Goal: Task Accomplishment & Management: Manage account settings

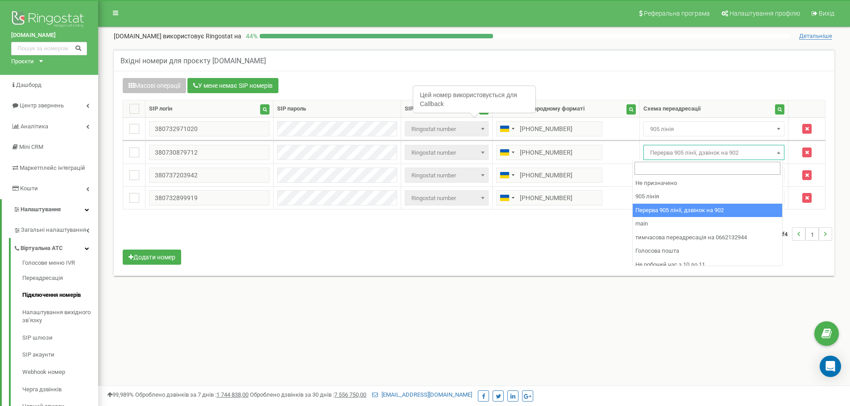
select select "173559"
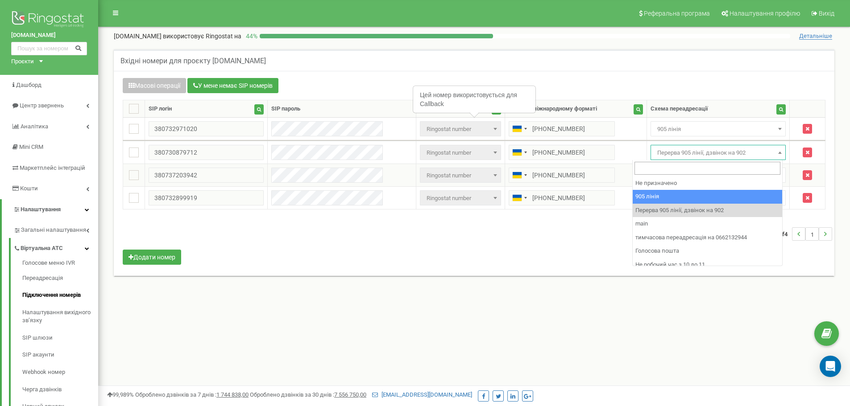
drag, startPoint x: 664, startPoint y: 194, endPoint x: 664, endPoint y: 178, distance: 15.6
select select "173559"
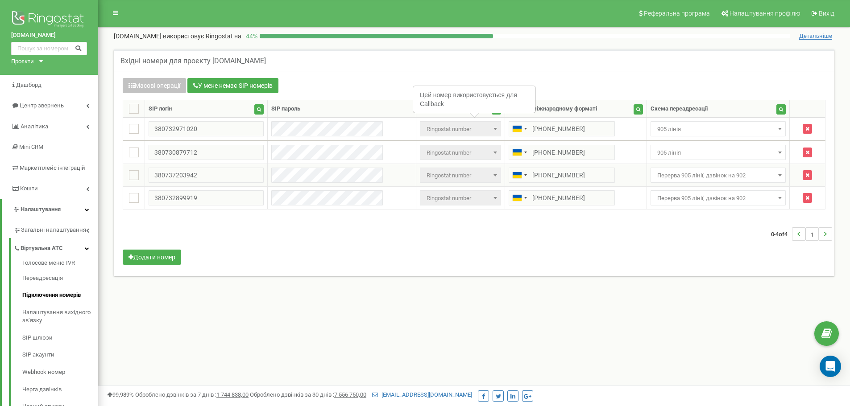
click at [664, 178] on span "Перерва 905 лінії, дзвінок на 902" at bounding box center [717, 175] width 129 height 12
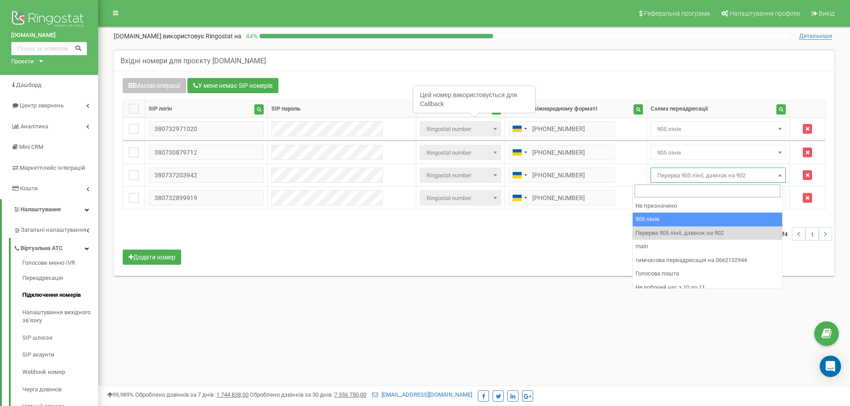
select select "173559"
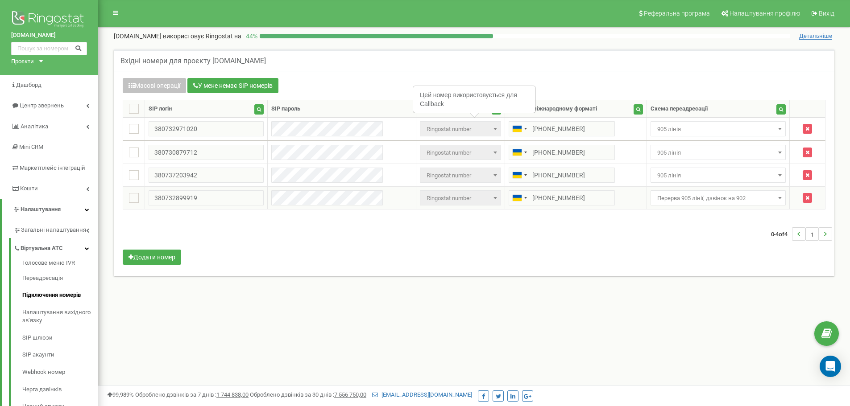
drag, startPoint x: 663, startPoint y: 198, endPoint x: 663, endPoint y: 204, distance: 5.4
click at [663, 198] on span "Перерва 905 лінії, дзвінок на 902" at bounding box center [717, 198] width 129 height 12
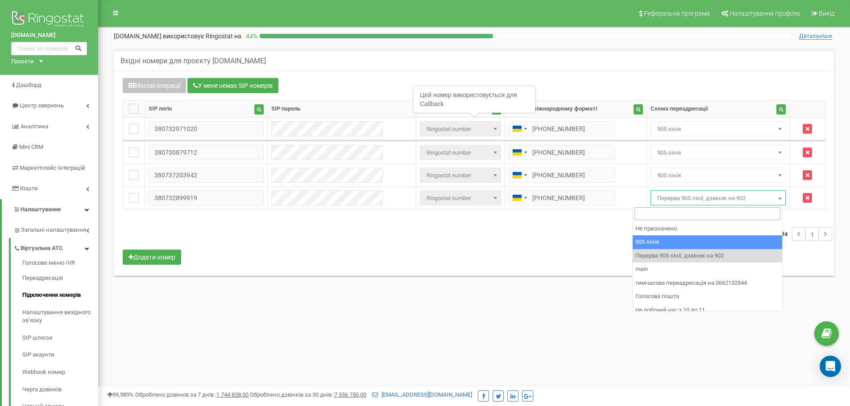
select select "173559"
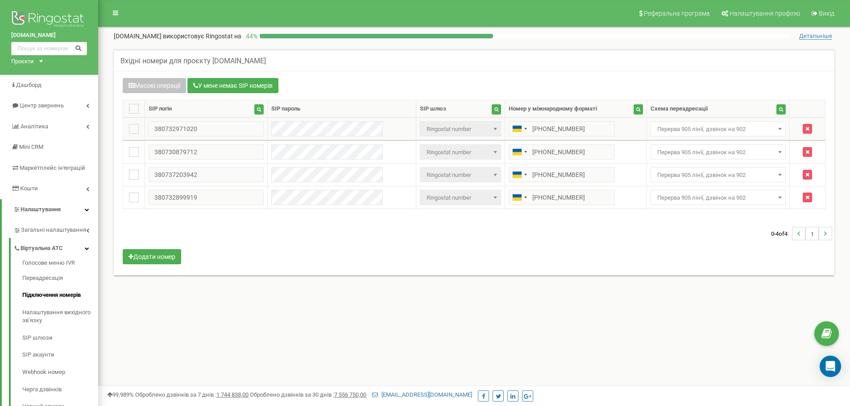
click at [662, 132] on span "Перерва 905 лінії, дзвінок на 902" at bounding box center [717, 129] width 129 height 12
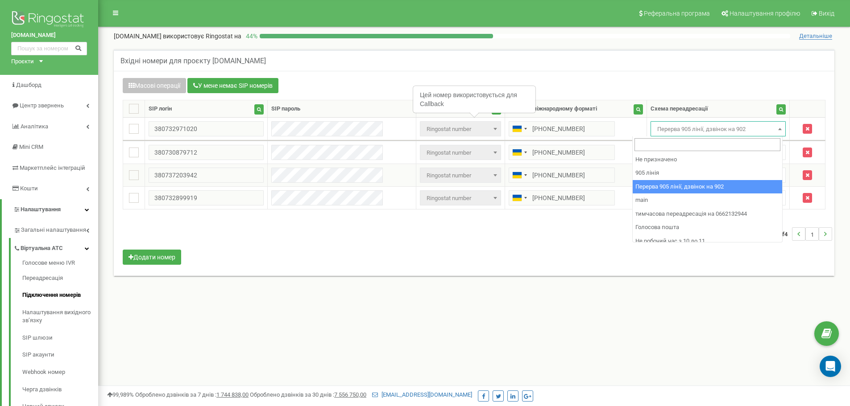
drag, startPoint x: 646, startPoint y: 181, endPoint x: 649, endPoint y: 174, distance: 8.2
select select "173559"
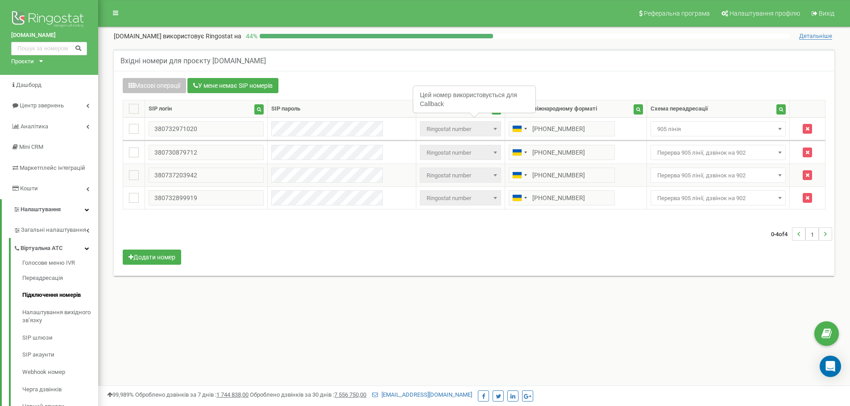
drag, startPoint x: 649, startPoint y: 174, endPoint x: 652, endPoint y: 155, distance: 18.5
click at [653, 172] on span "Перерва 905 лінії, дзвінок на 902" at bounding box center [717, 175] width 129 height 12
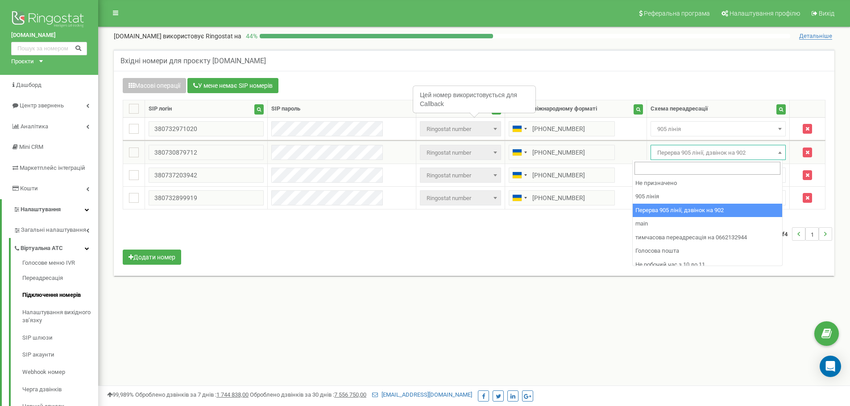
click at [653, 155] on span "Перерва 905 лінії, дзвінок на 902" at bounding box center [717, 153] width 129 height 12
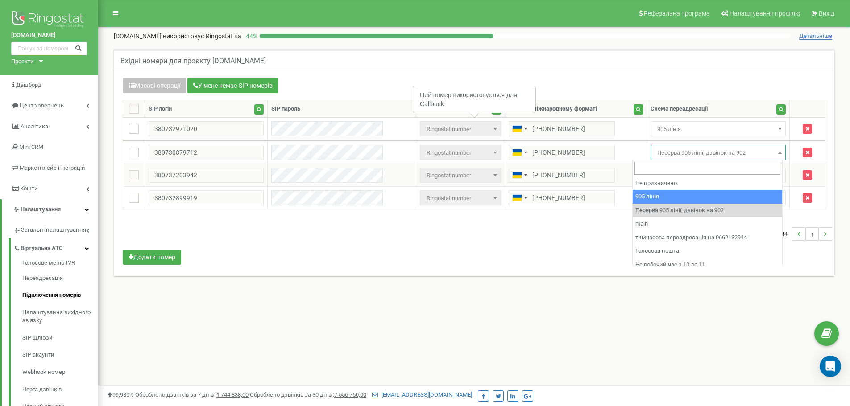
select select "173559"
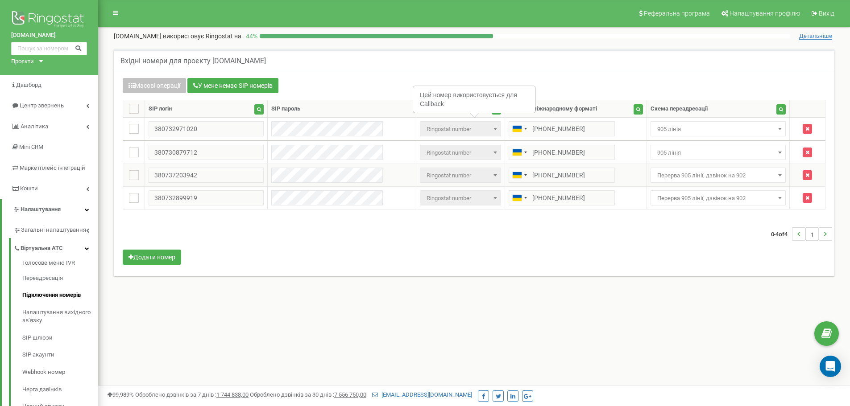
click at [653, 178] on span "Перерва 905 лінії, дзвінок на 902" at bounding box center [717, 175] width 129 height 12
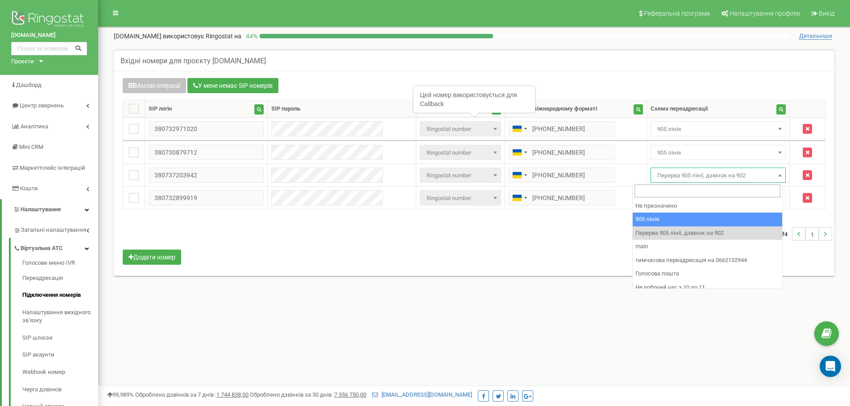
select select "173559"
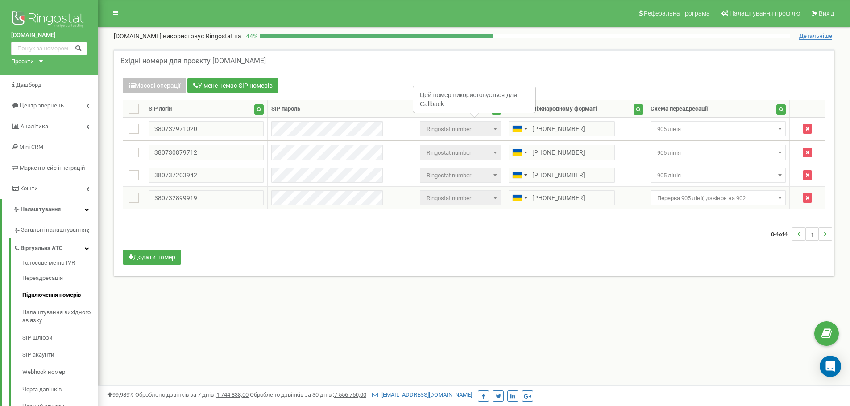
click at [653, 198] on span "Перерва 905 лінії, дзвінок на 902" at bounding box center [717, 198] width 129 height 12
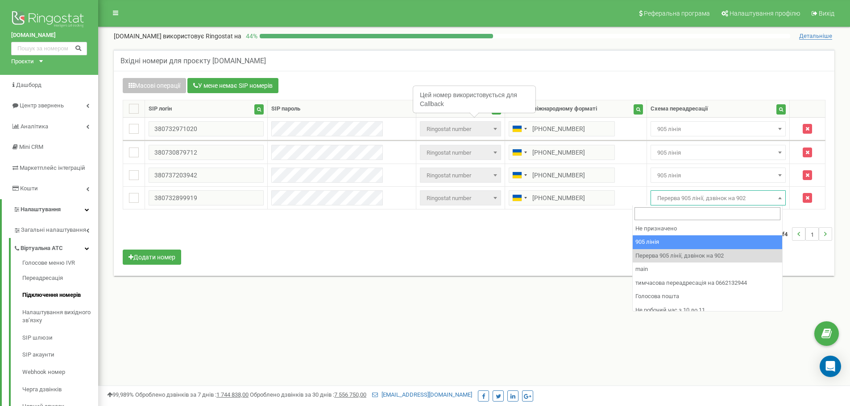
select select "173559"
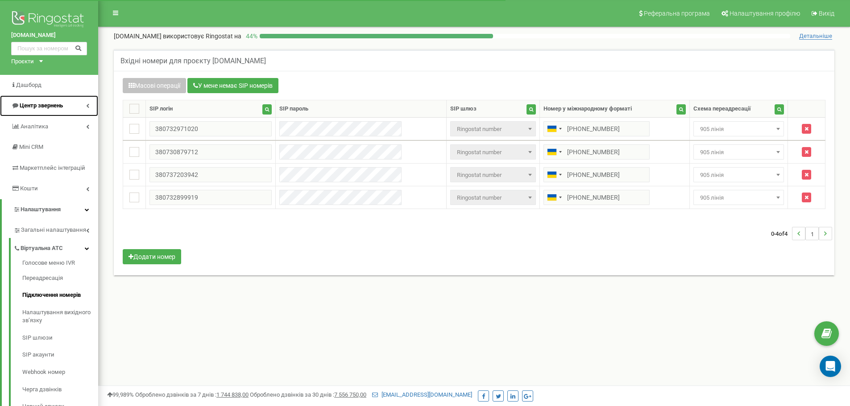
click at [28, 96] on link "Центр звернень" at bounding box center [49, 105] width 98 height 21
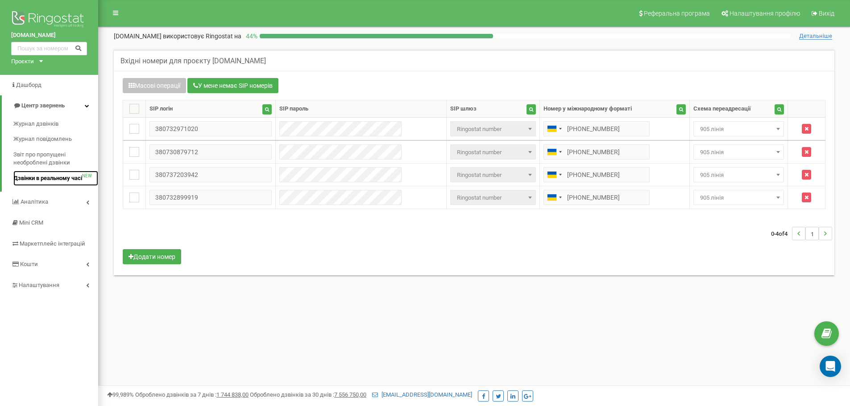
click at [38, 181] on span "Дзвінки в реальному часі" at bounding box center [47, 178] width 69 height 8
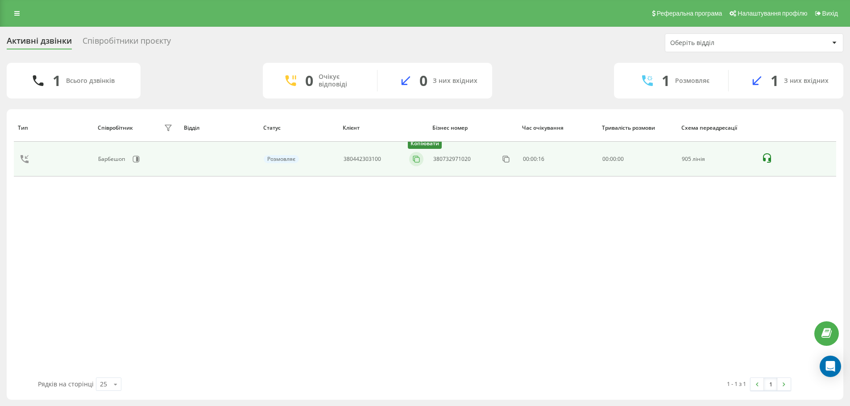
click at [416, 158] on icon at bounding box center [416, 159] width 9 height 9
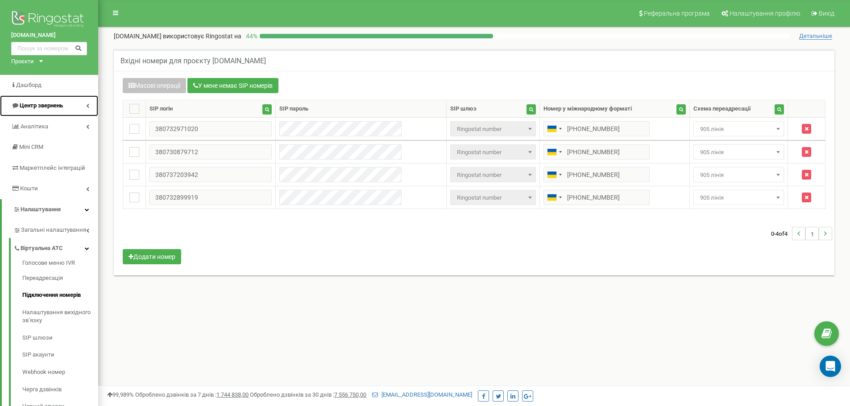
drag, startPoint x: 0, startPoint y: 0, endPoint x: 56, endPoint y: 102, distance: 116.6
click at [56, 102] on span "Центр звернень" at bounding box center [41, 105] width 43 height 7
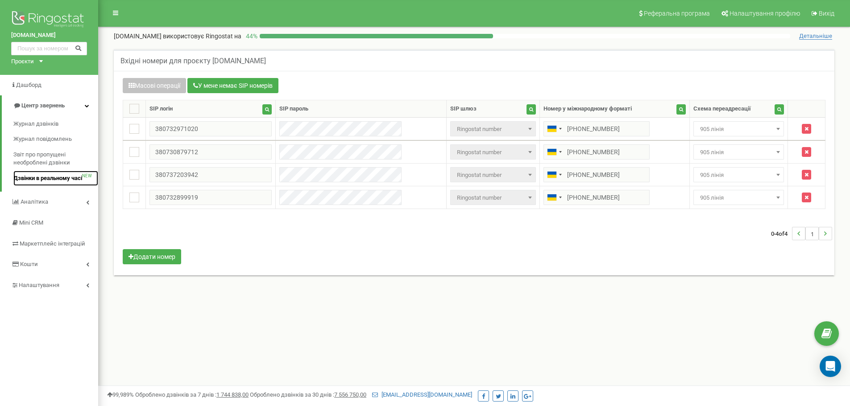
click at [53, 178] on span "Дзвінки в реальному часі" at bounding box center [47, 178] width 69 height 8
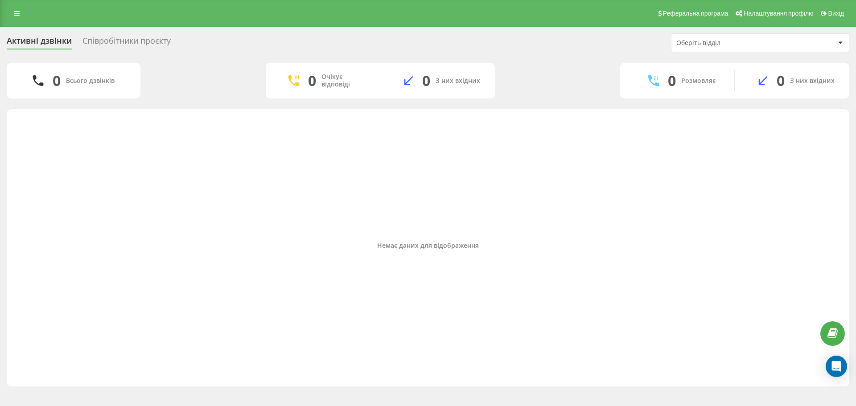
click at [128, 37] on div "Співробітники проєкту" at bounding box center [127, 43] width 88 height 14
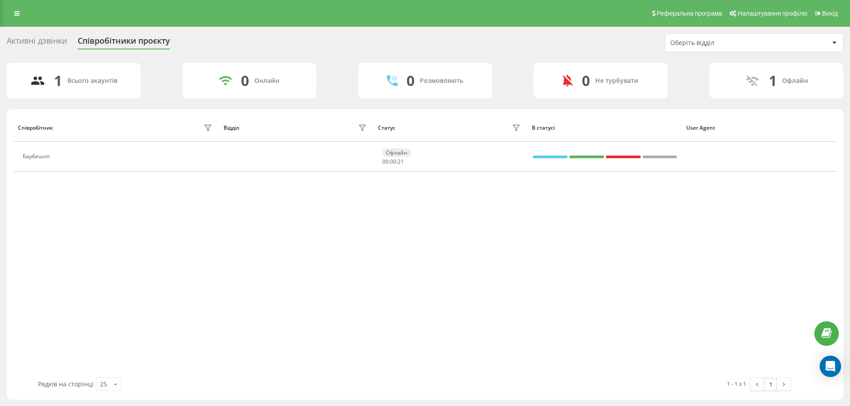
click at [29, 37] on div "Активні дзвінки" at bounding box center [37, 43] width 60 height 14
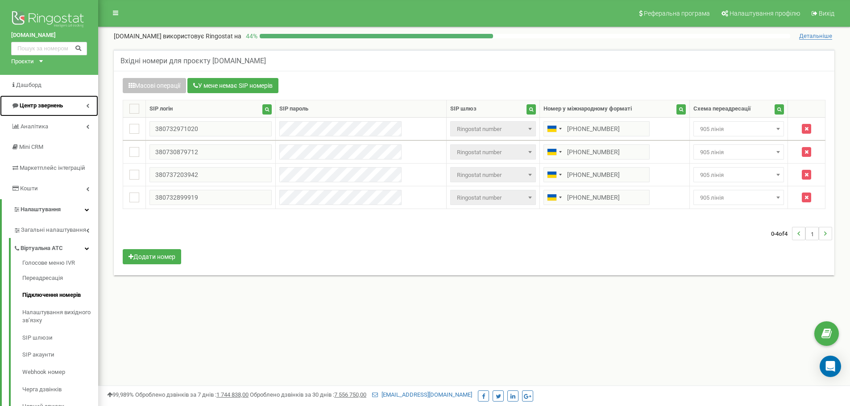
click at [56, 103] on span "Центр звернень" at bounding box center [41, 105] width 43 height 7
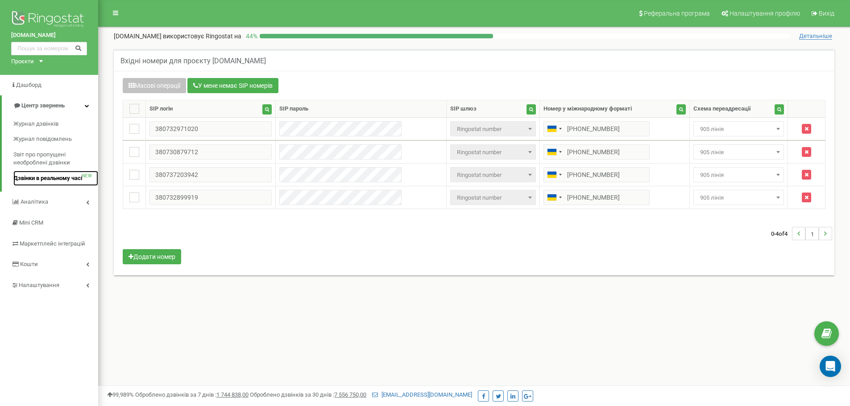
click at [55, 181] on span "Дзвінки в реальному часі" at bounding box center [47, 178] width 69 height 8
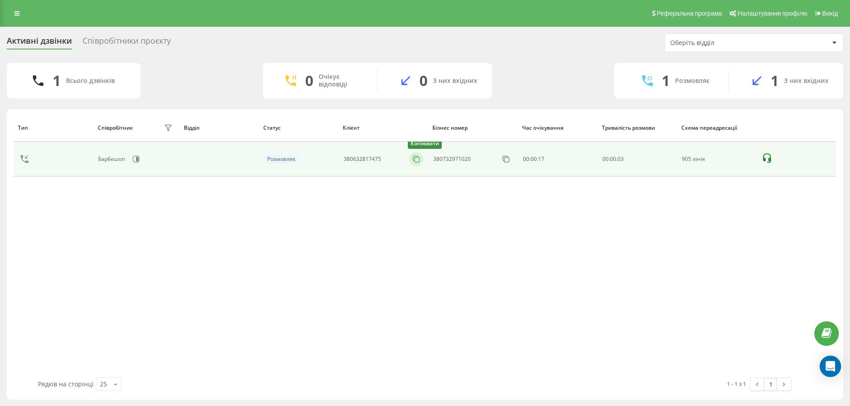
click at [420, 156] on icon at bounding box center [416, 159] width 9 height 9
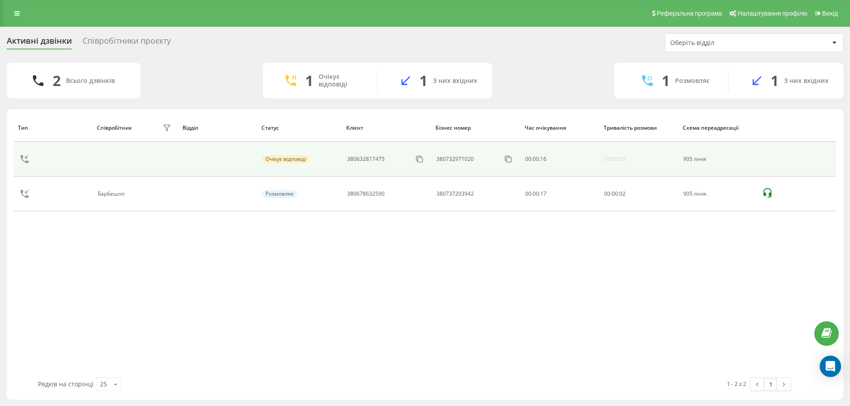
drag, startPoint x: 419, startPoint y: 195, endPoint x: 409, endPoint y: 159, distance: 38.0
click at [0, 0] on icon at bounding box center [0, 0] width 0 height 0
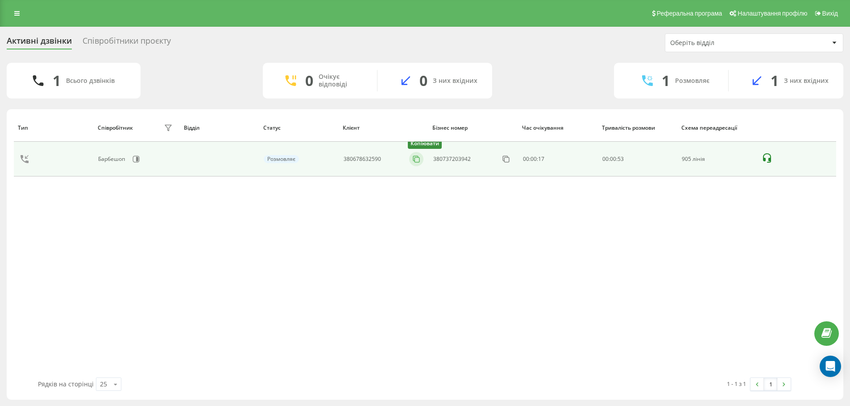
click at [418, 160] on icon at bounding box center [416, 159] width 9 height 9
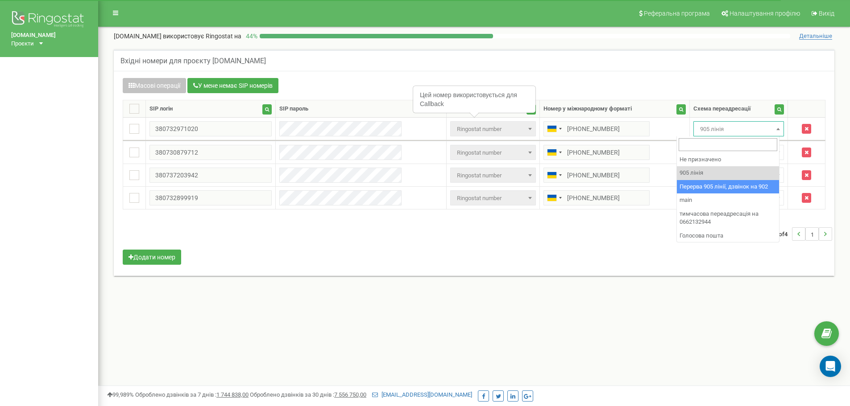
select select "173564"
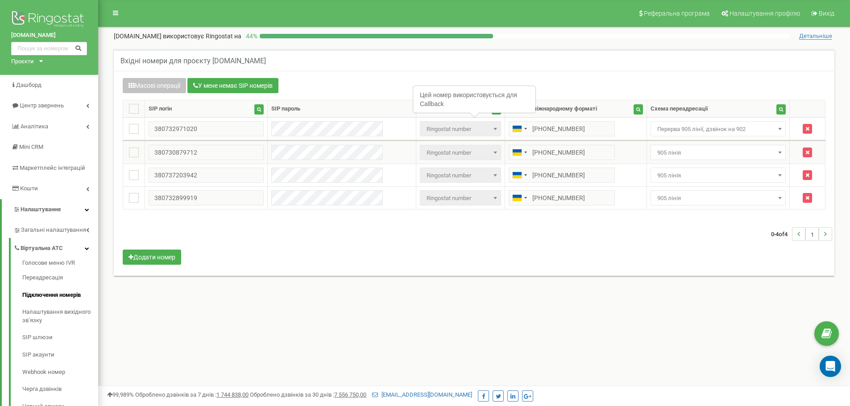
click at [700, 146] on span "905 лінія" at bounding box center [718, 152] width 136 height 15
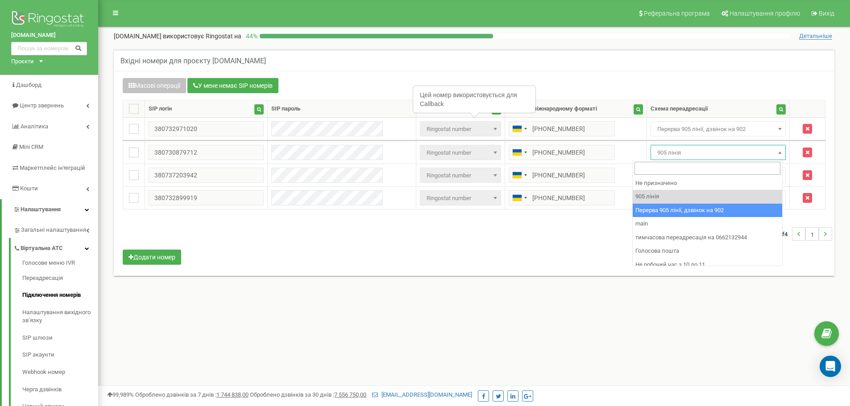
select select "173564"
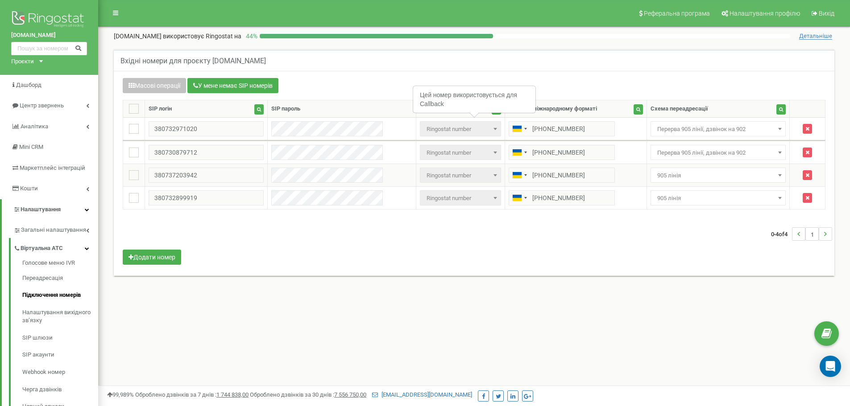
click at [678, 173] on span "905 лінія" at bounding box center [717, 175] width 129 height 12
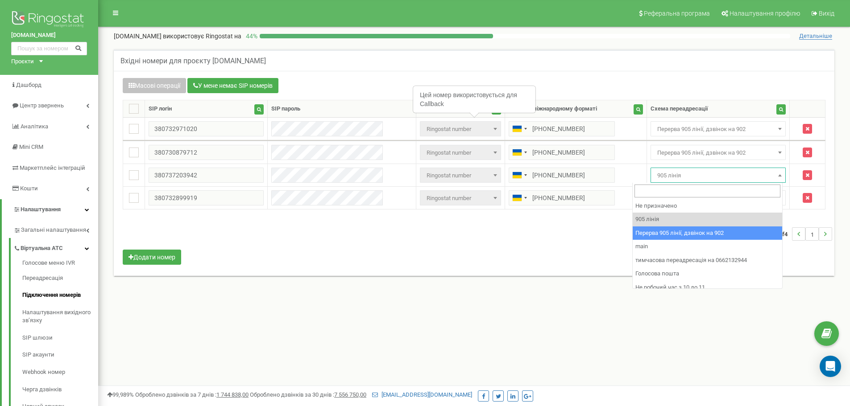
select select "173564"
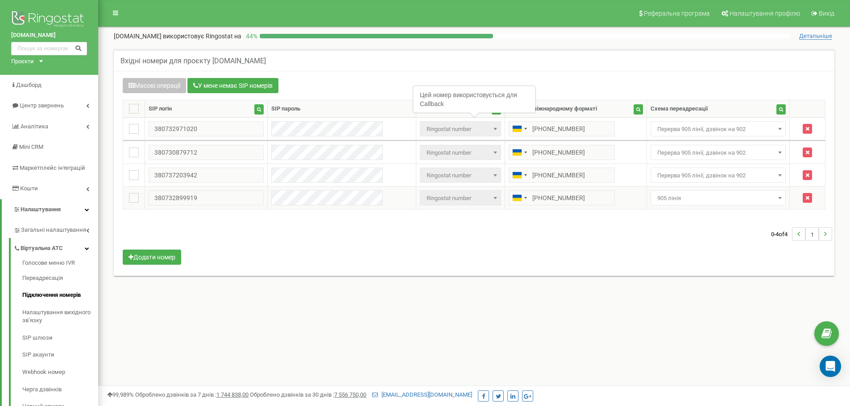
click at [660, 199] on span "905 лінія" at bounding box center [717, 198] width 129 height 12
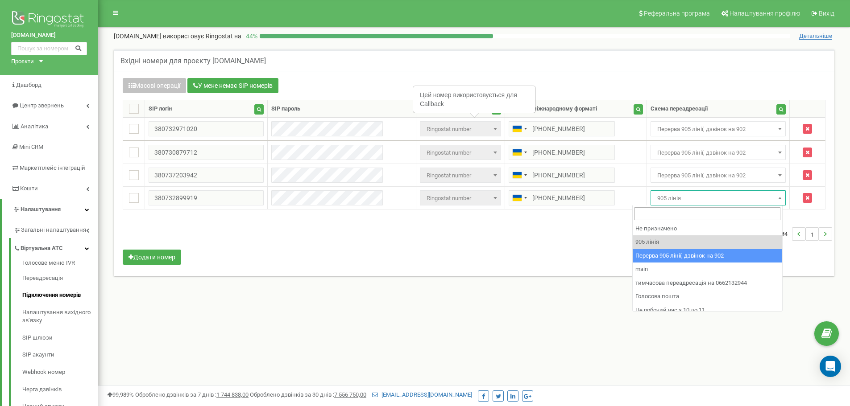
select select "173564"
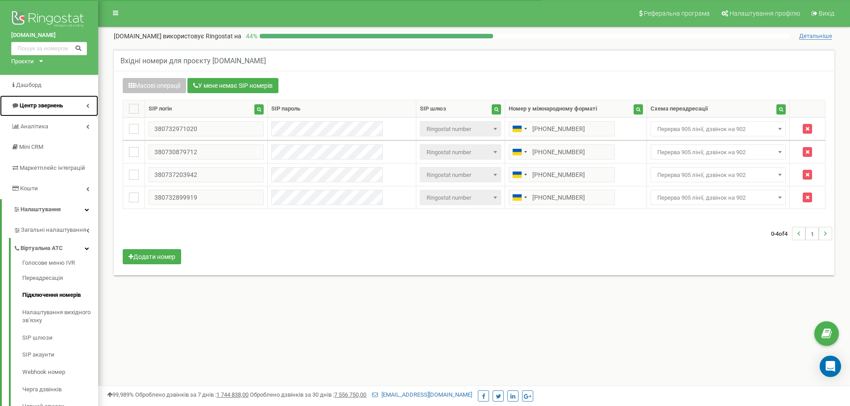
click at [56, 105] on span "Центр звернень" at bounding box center [41, 105] width 43 height 7
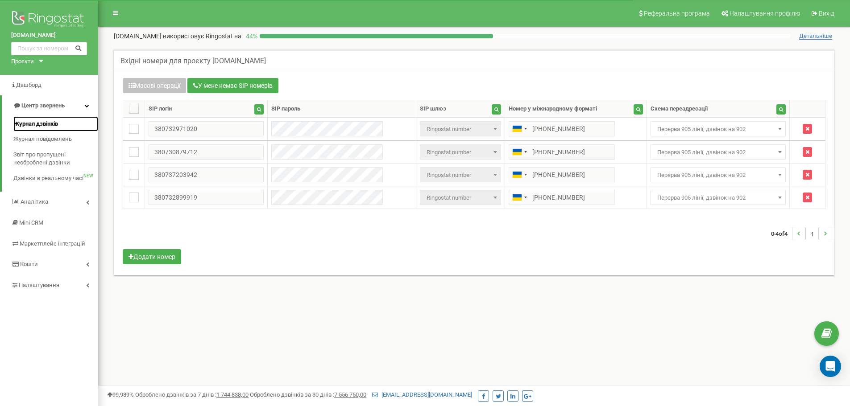
click at [33, 123] on span "Журнал дзвінків" at bounding box center [35, 124] width 45 height 8
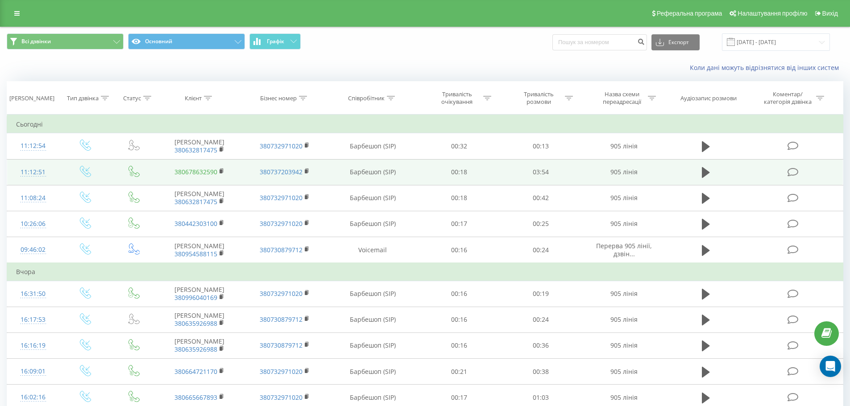
click at [216, 171] on link "380678632590" at bounding box center [195, 172] width 43 height 8
click at [221, 171] on rect at bounding box center [220, 171] width 3 height 4
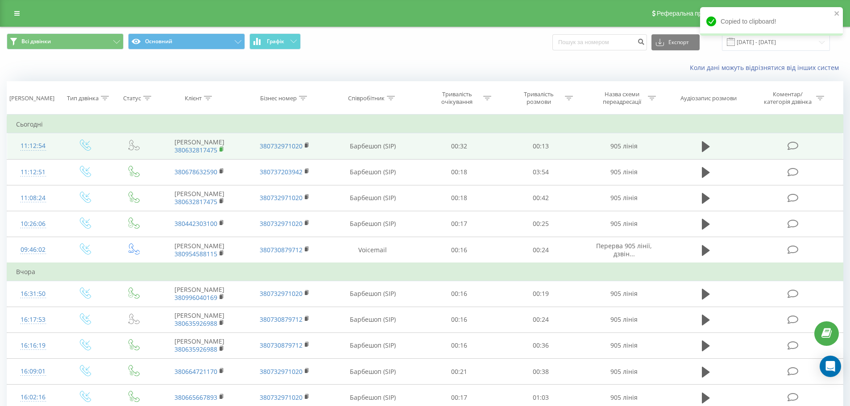
click at [221, 149] on rect at bounding box center [220, 150] width 3 height 4
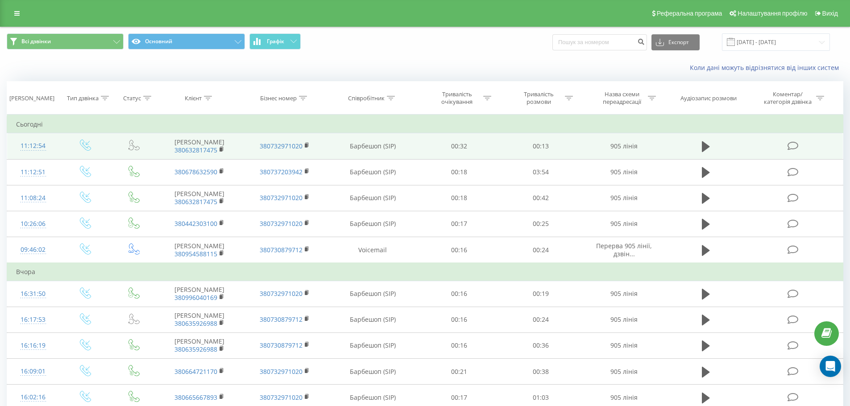
click at [219, 149] on span "380632817475" at bounding box center [199, 150] width 67 height 8
click at [222, 150] on rect at bounding box center [220, 150] width 3 height 4
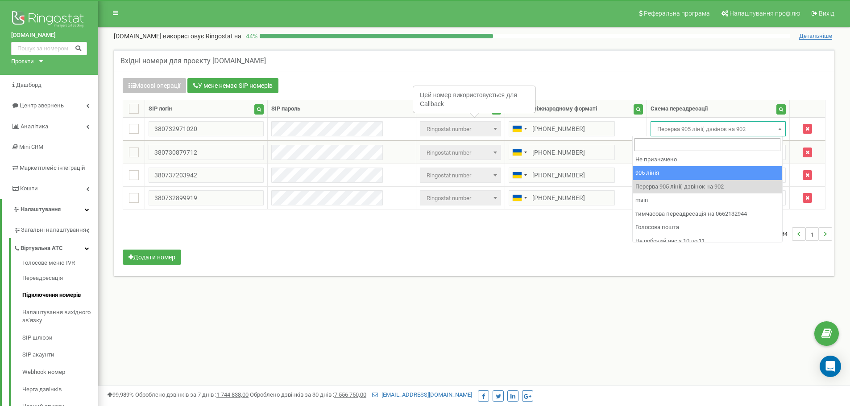
select select "173559"
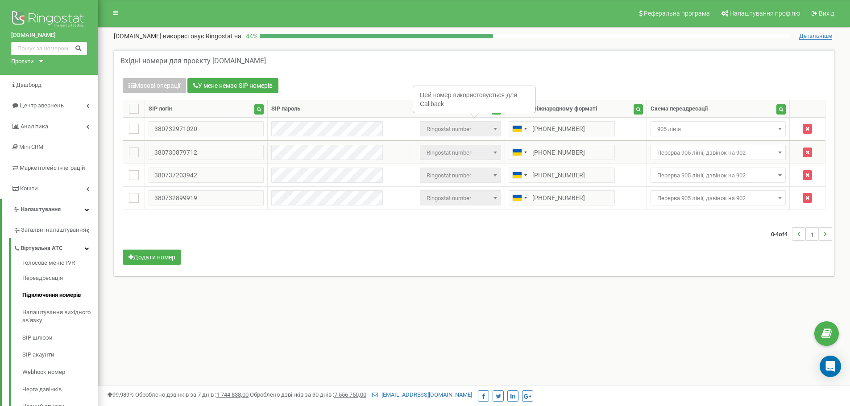
drag, startPoint x: 661, startPoint y: 149, endPoint x: 656, endPoint y: 156, distance: 7.9
click at [661, 149] on span "Перерва 905 лінії, дзвінок на 902" at bounding box center [717, 153] width 129 height 12
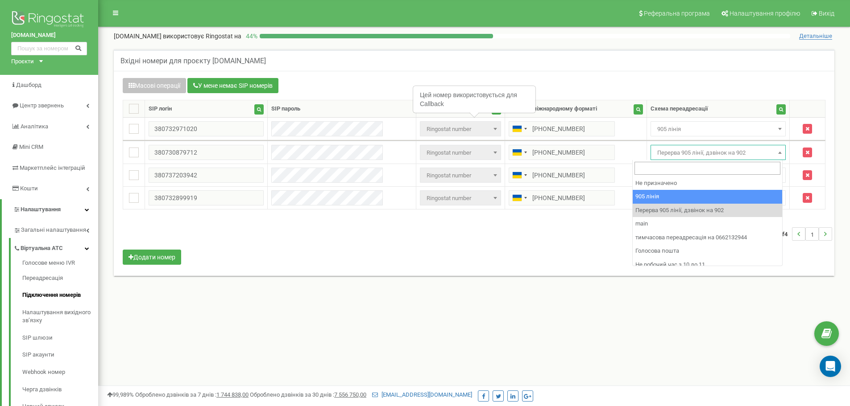
select select "173559"
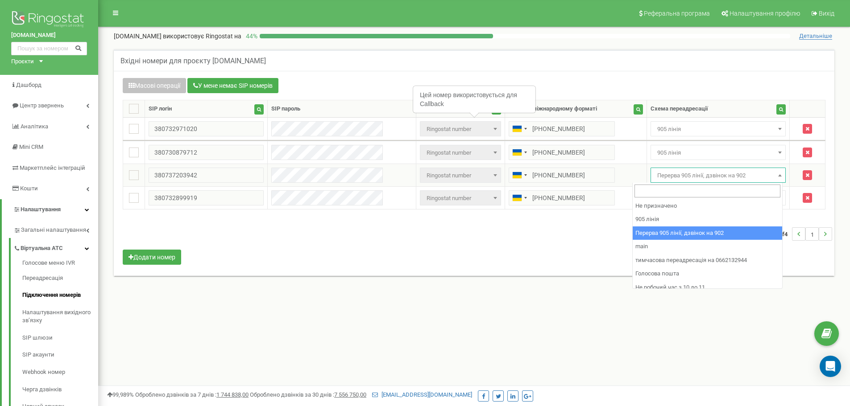
click at [653, 179] on span "Перерва 905 лінії, дзвінок на 902" at bounding box center [717, 175] width 129 height 12
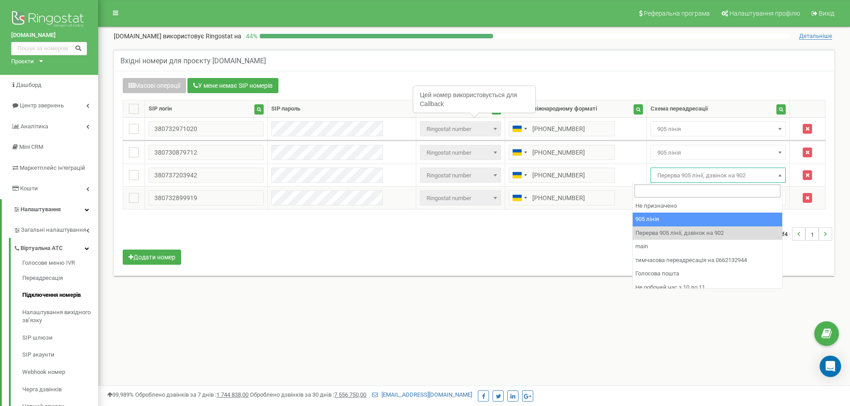
select select "173559"
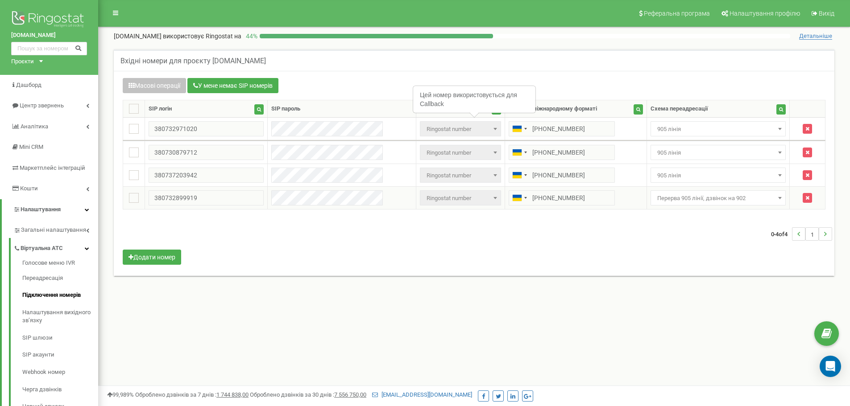
click at [665, 193] on span "Перерва 905 лінії, дзвінок на 902" at bounding box center [717, 198] width 129 height 12
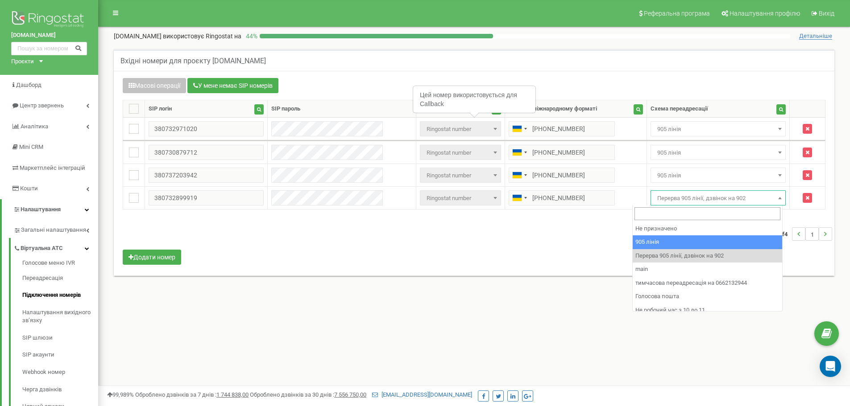
select select "173559"
